Goal: Entertainment & Leisure: Consume media (video, audio)

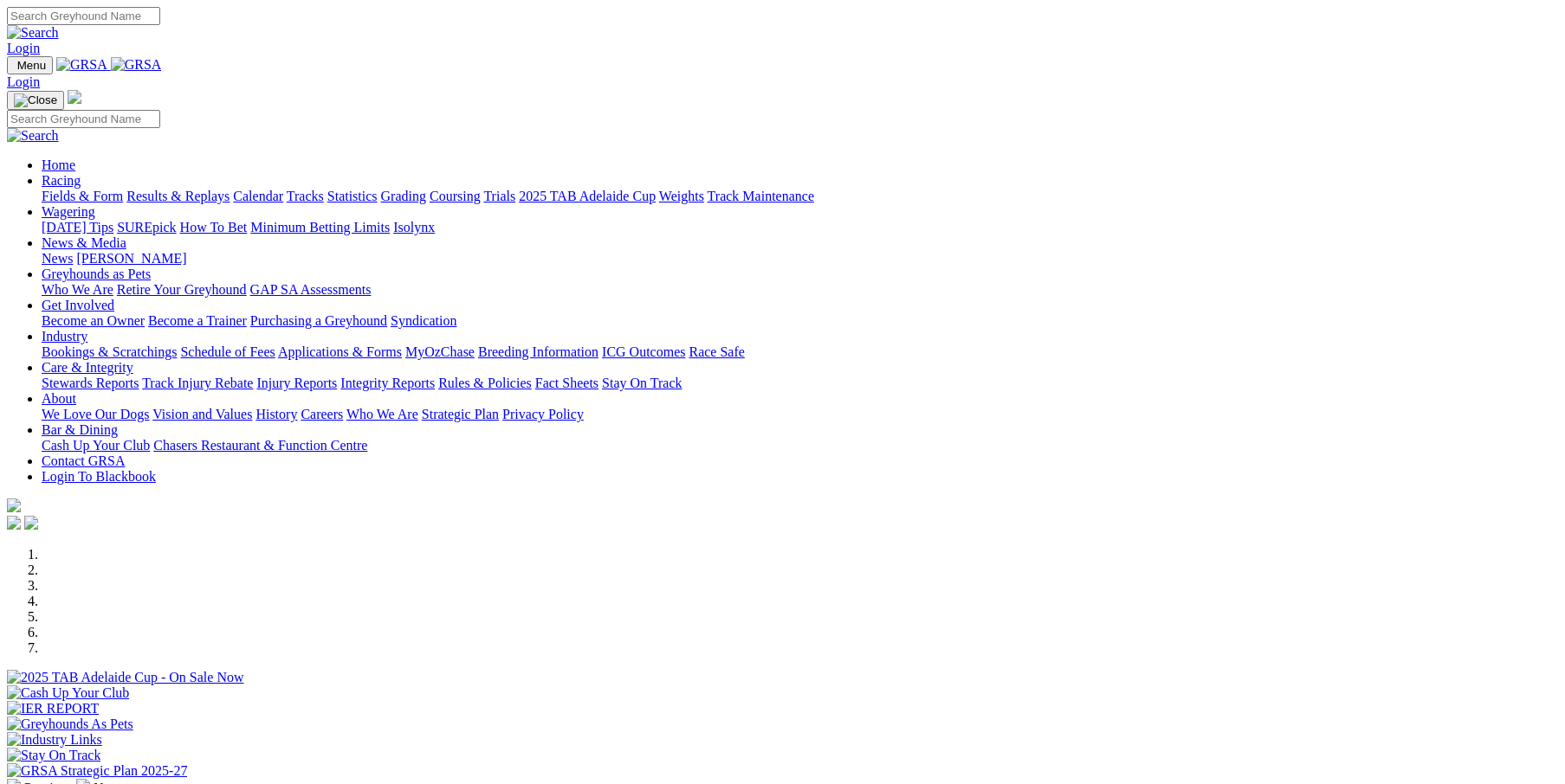
scroll to position [403, 0]
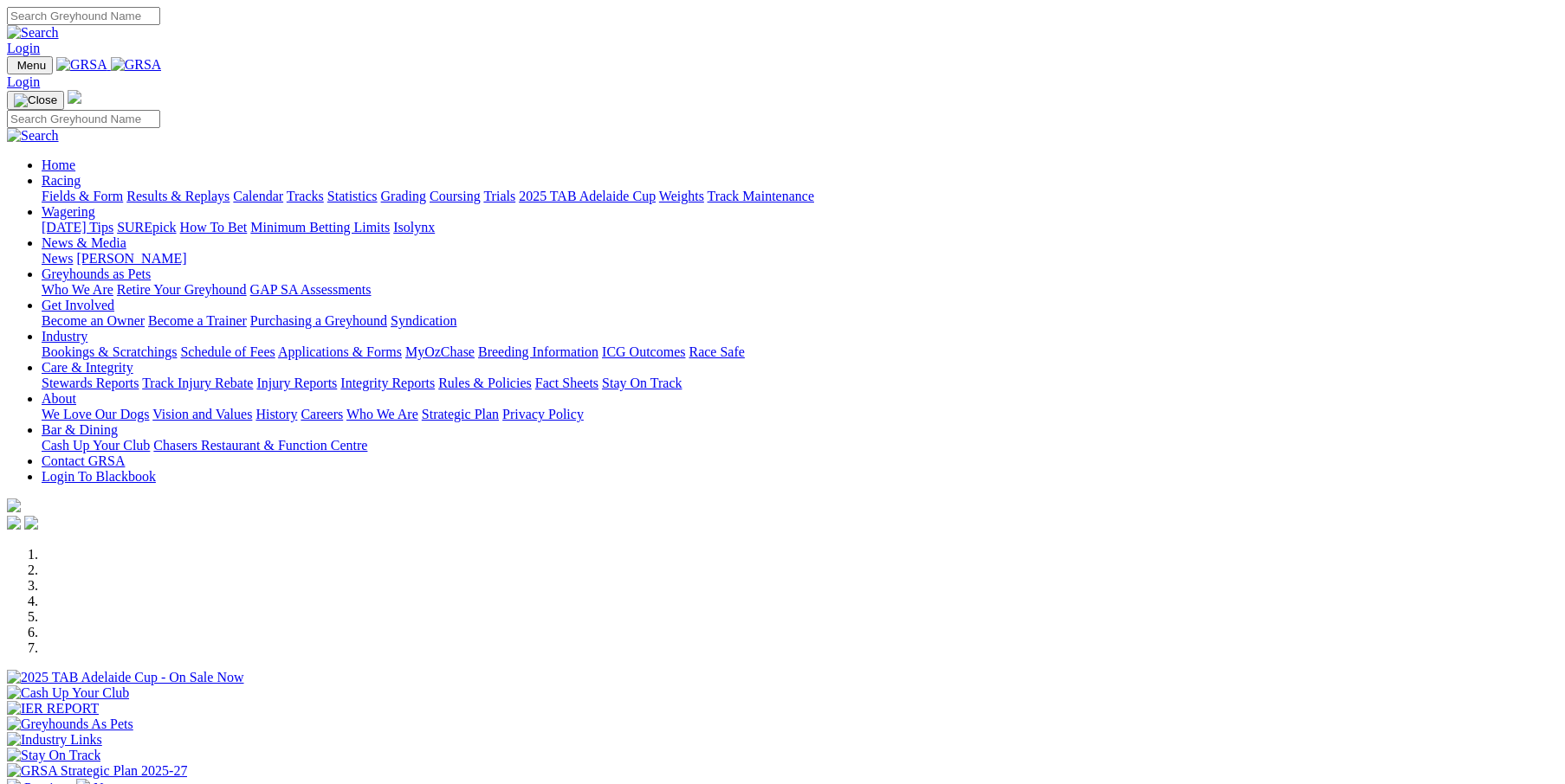
scroll to position [403, 0]
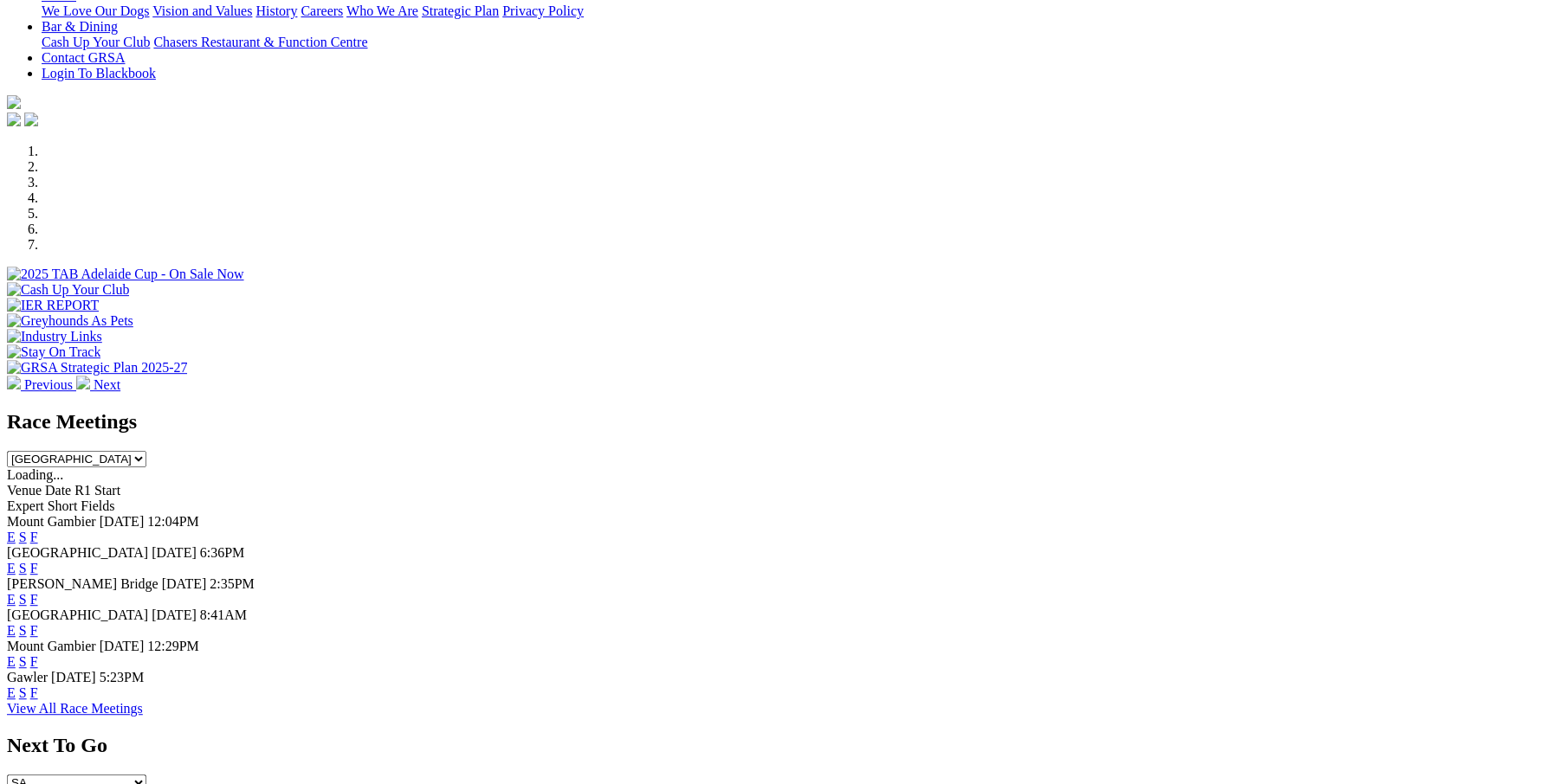
click at [38, 530] on link "F" at bounding box center [34, 537] width 7 height 15
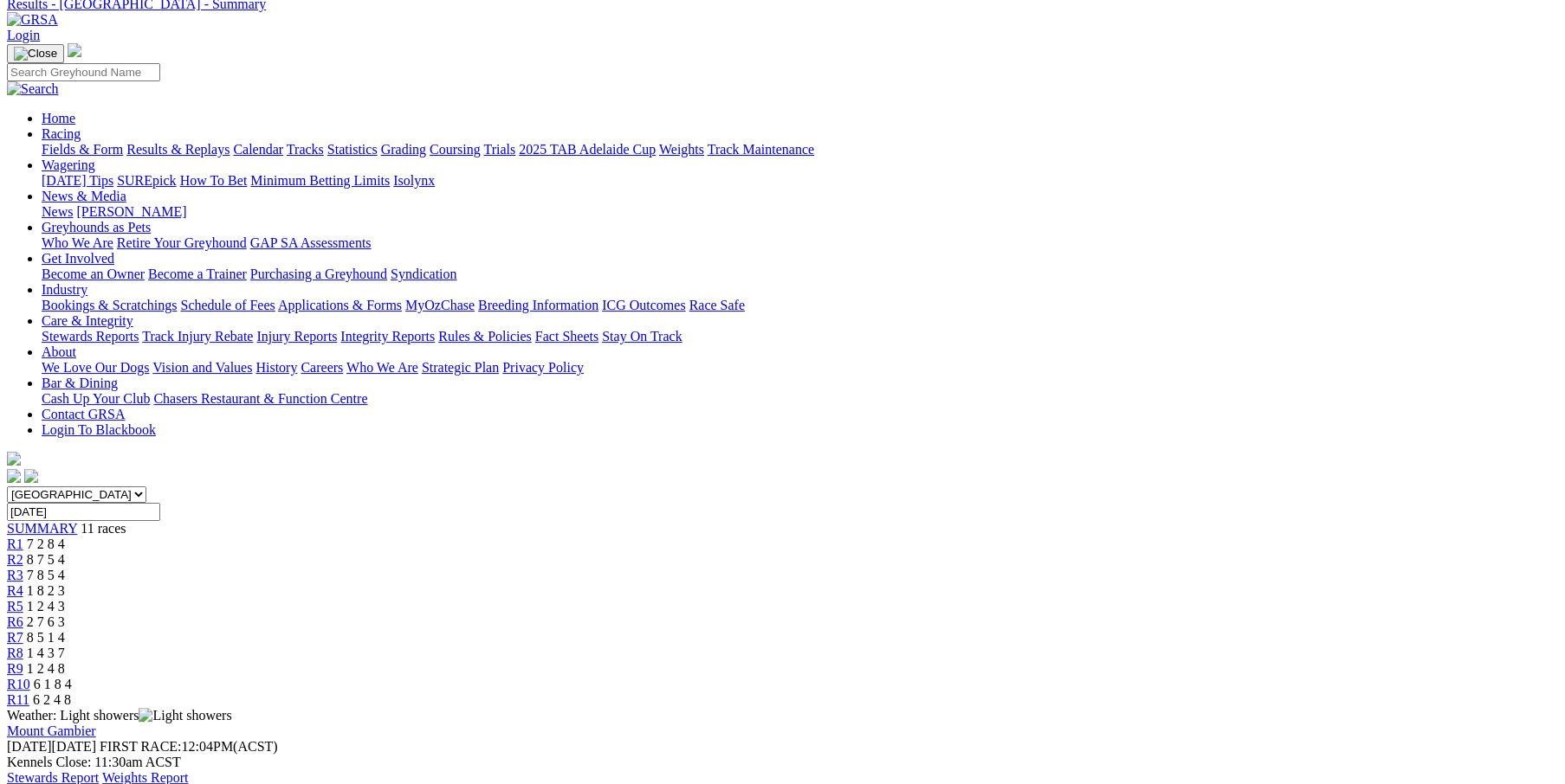
scroll to position [57, 0]
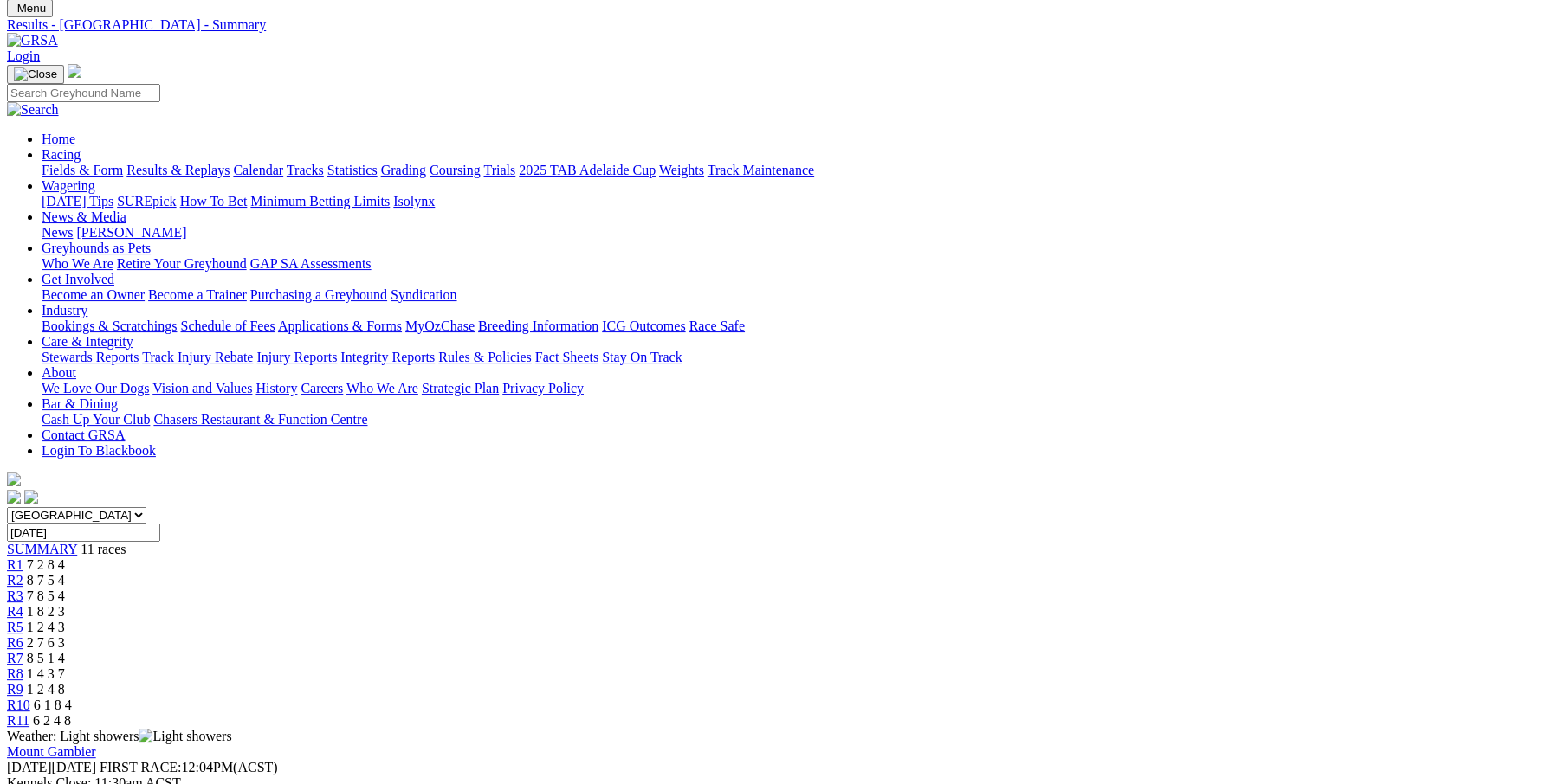
click at [23, 636] on span "R6" at bounding box center [15, 643] width 17 height 15
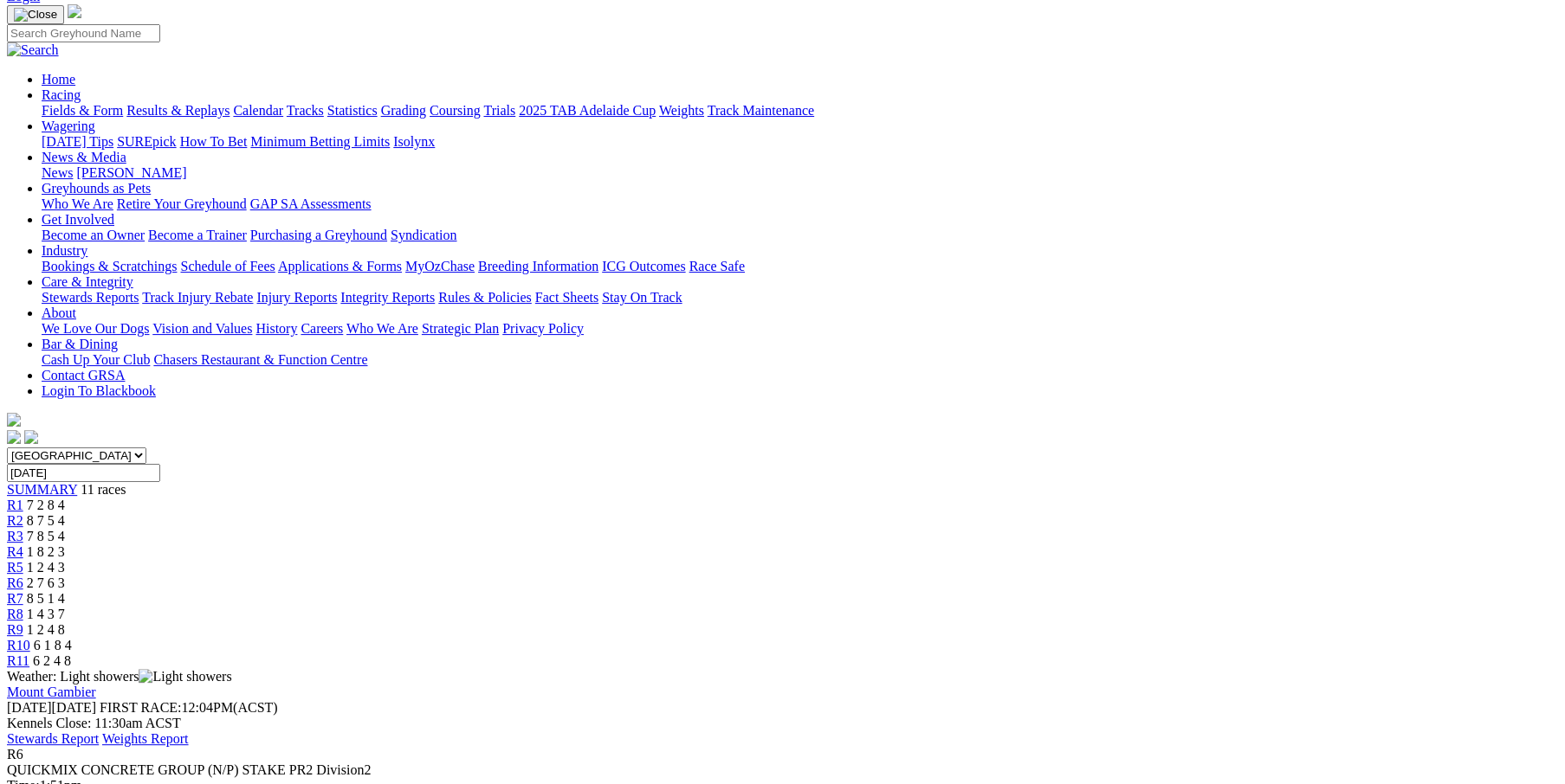
scroll to position [230, 0]
